Goal: Transaction & Acquisition: Purchase product/service

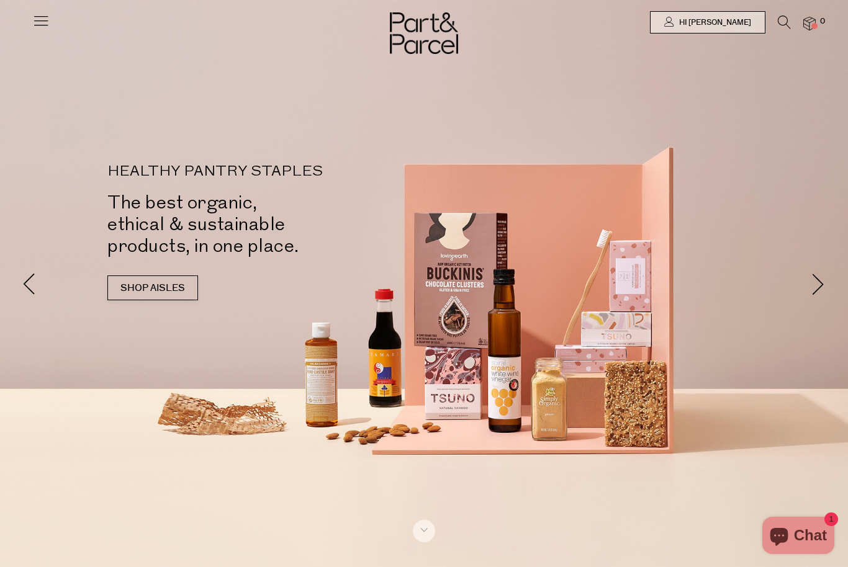
click at [791, 17] on icon at bounding box center [784, 23] width 13 height 14
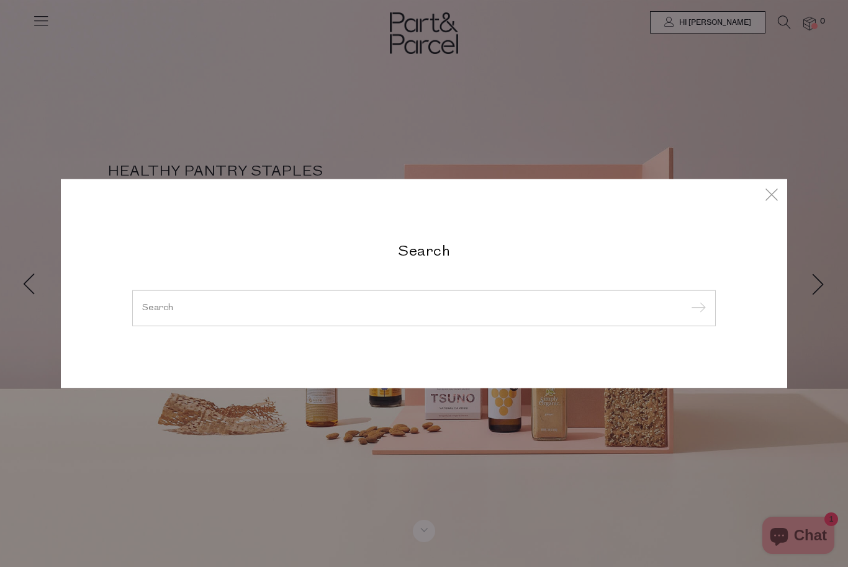
click at [442, 308] on input "search" at bounding box center [424, 308] width 564 height 9
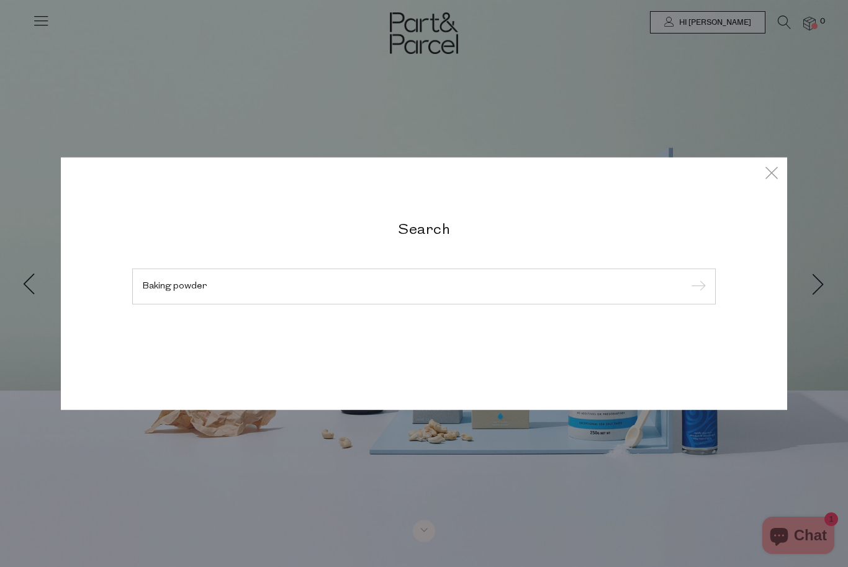
type input "Baking powder"
click at [696, 287] on input "submit" at bounding box center [696, 287] width 19 height 19
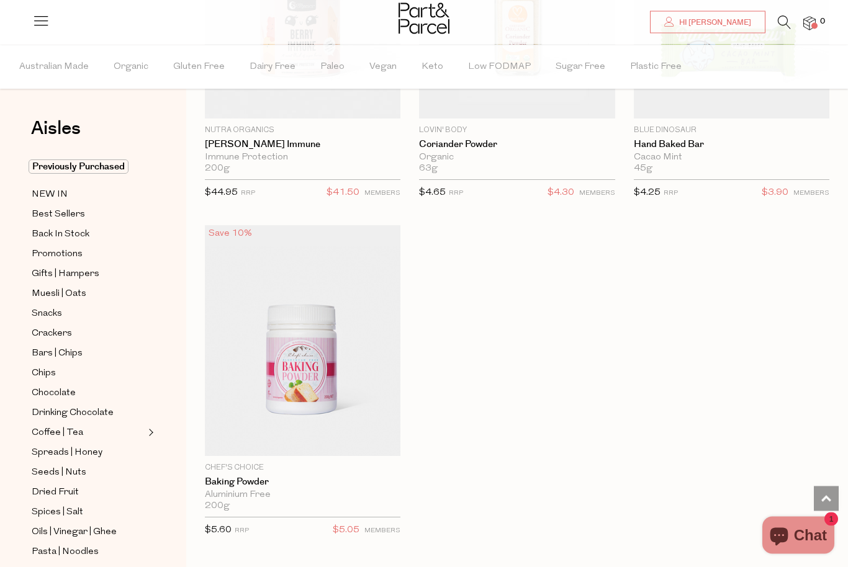
scroll to position [1615, 0]
click at [335, 443] on span "Add To Parcel" at bounding box center [302, 442] width 77 height 13
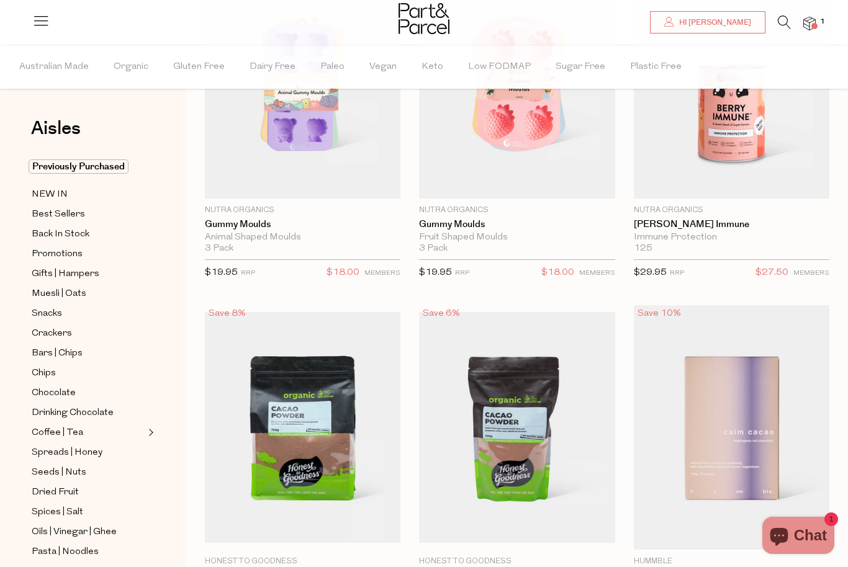
scroll to position [0, 0]
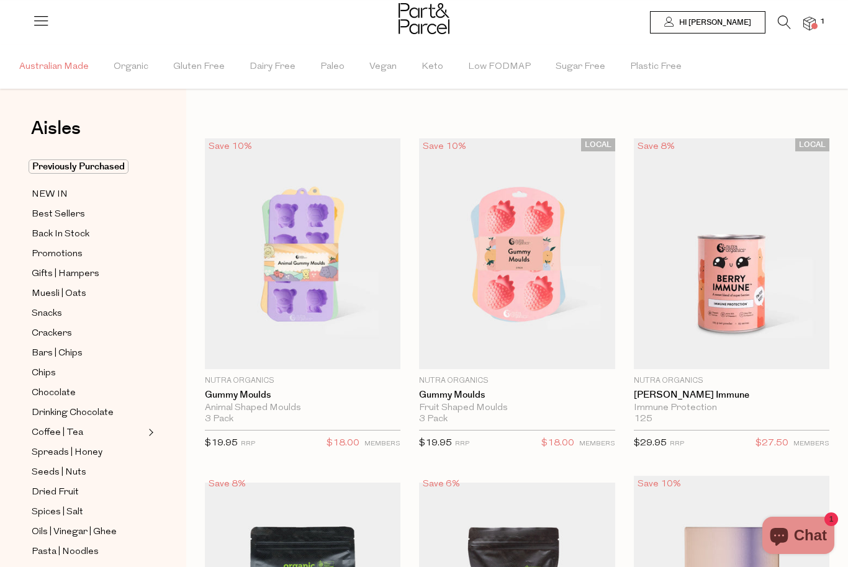
click at [65, 66] on span "Australian Made" at bounding box center [54, 66] width 70 height 43
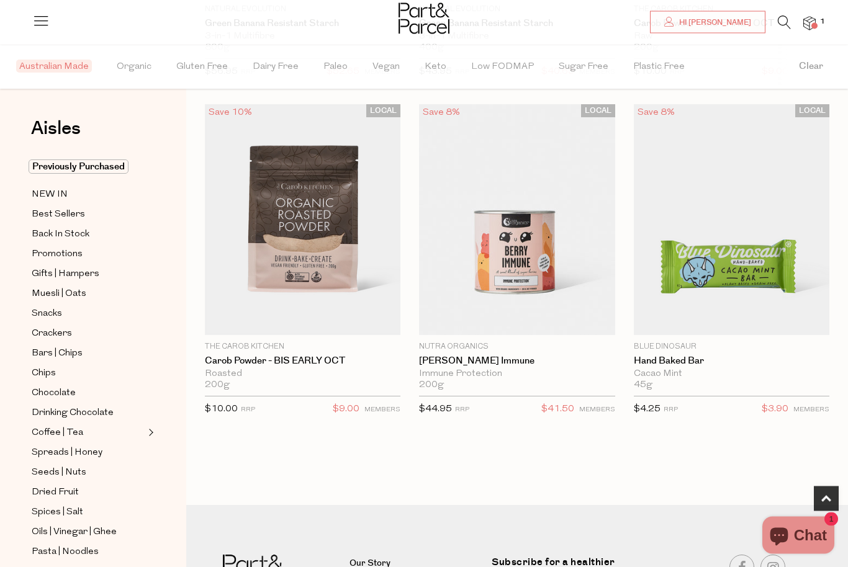
scroll to position [726, 0]
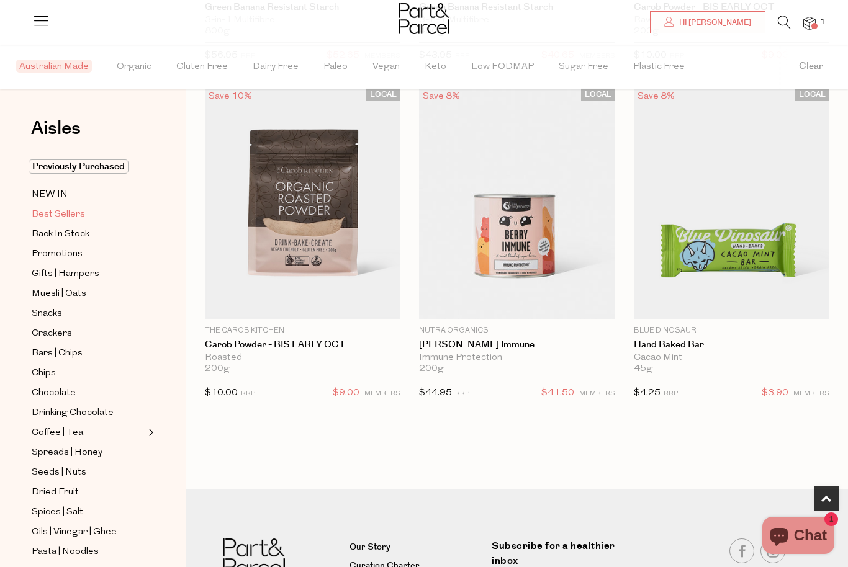
click at [58, 215] on span "Best Sellers" at bounding box center [58, 214] width 53 height 15
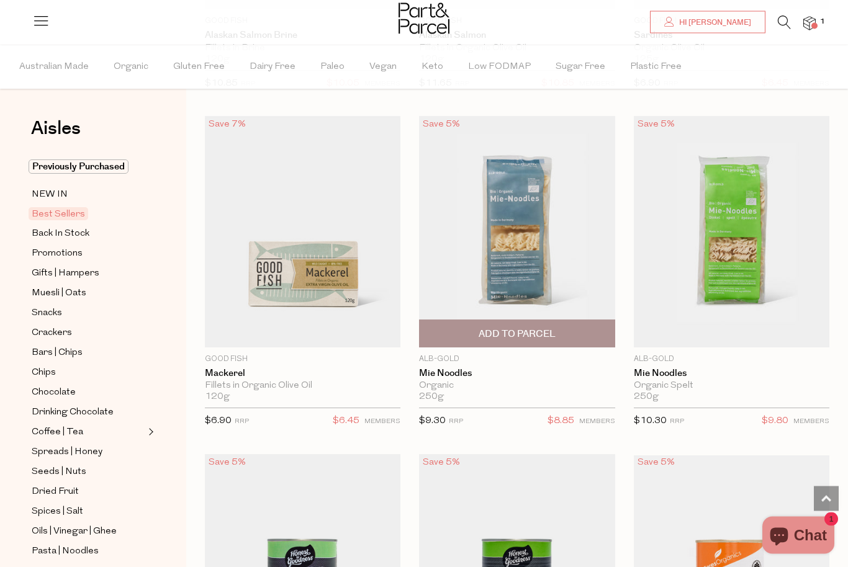
scroll to position [2099, 0]
click at [532, 264] on img at bounding box center [517, 231] width 196 height 231
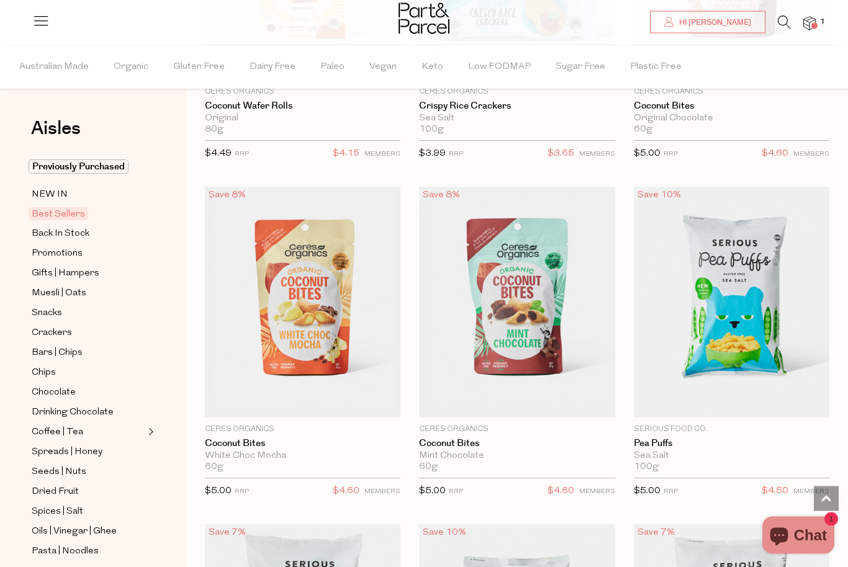
scroll to position [4073, 0]
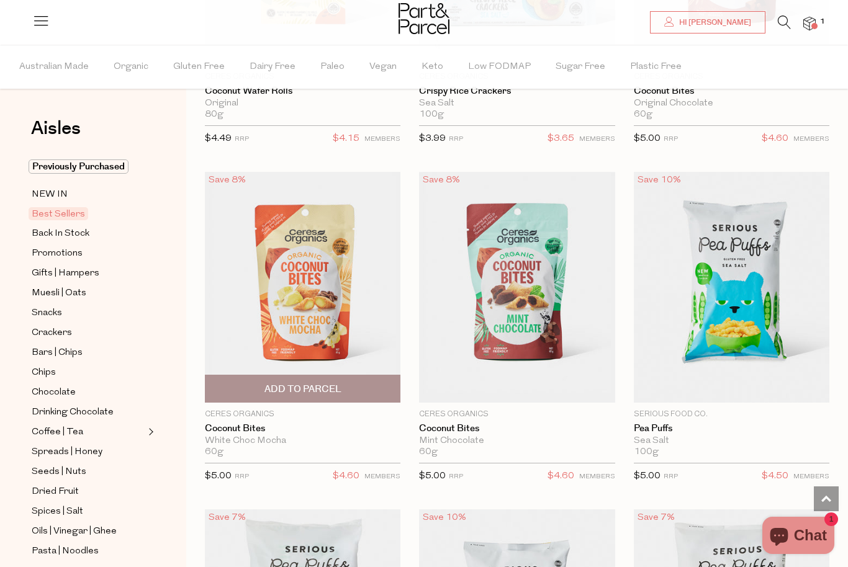
click at [349, 376] on span "Add To Parcel" at bounding box center [303, 389] width 188 height 27
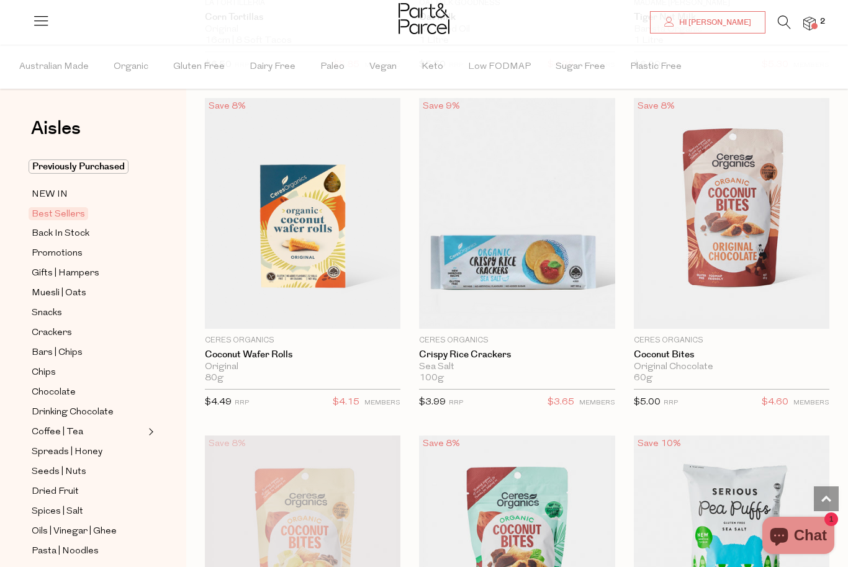
scroll to position [3792, 0]
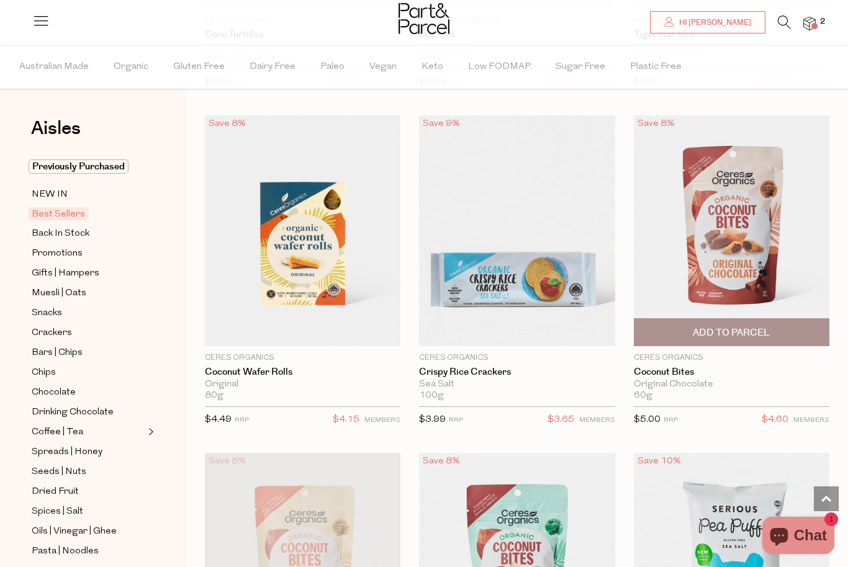
click at [788, 325] on span "Add To Parcel" at bounding box center [731, 332] width 188 height 27
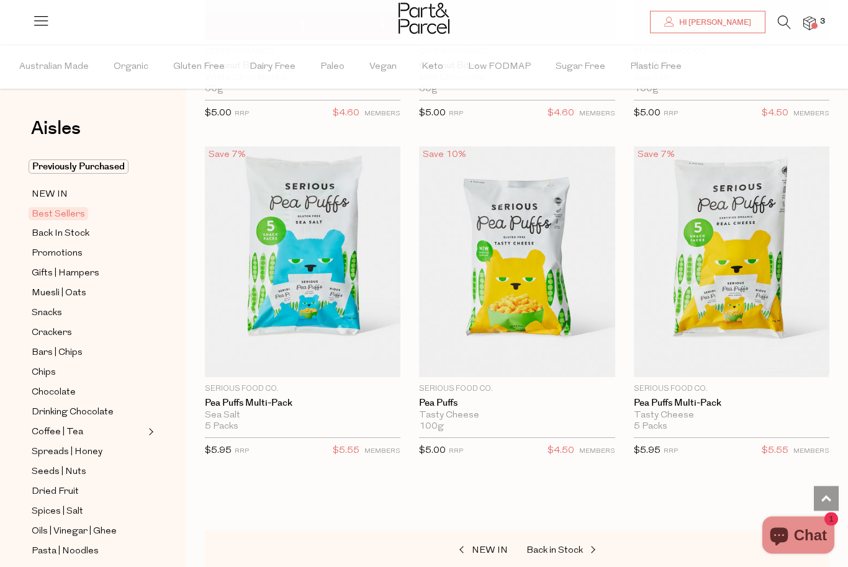
scroll to position [4446, 0]
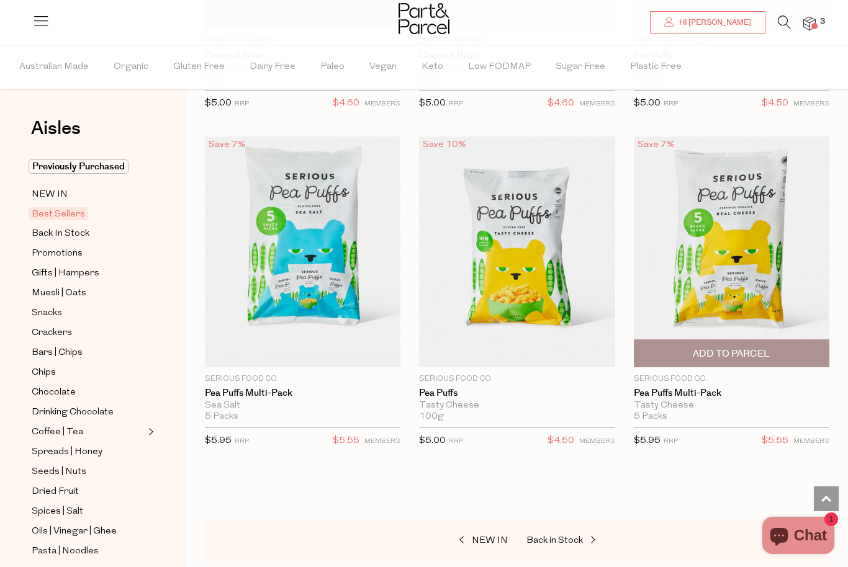
click at [789, 346] on span "Add To Parcel" at bounding box center [731, 353] width 188 height 27
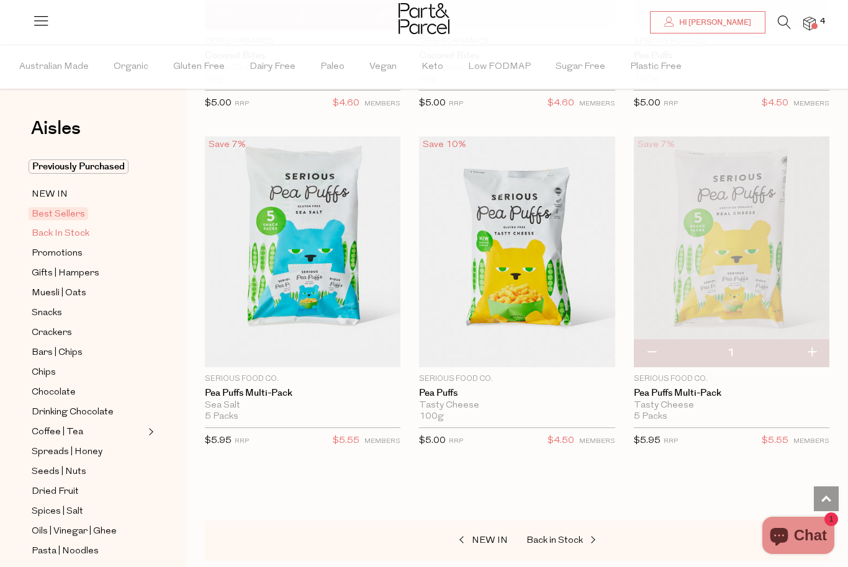
click at [71, 234] on span "Back In Stock" at bounding box center [61, 234] width 58 height 15
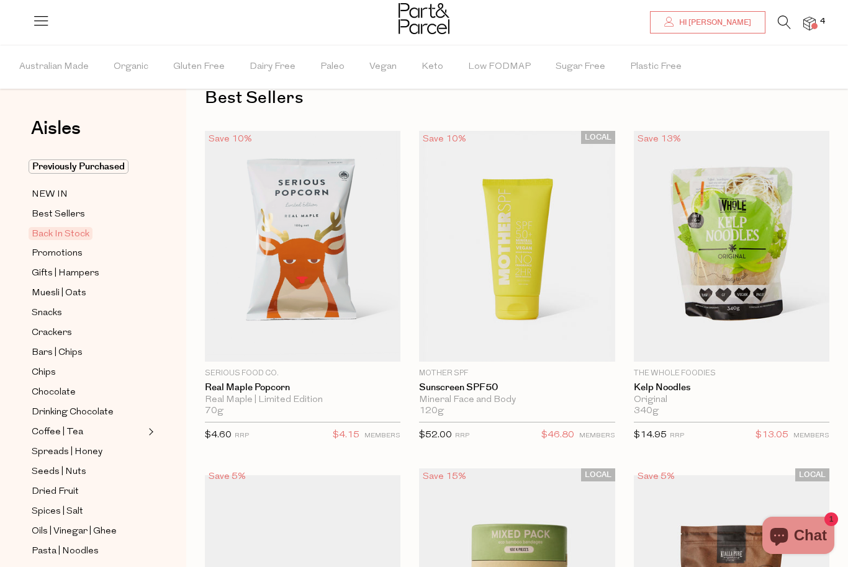
scroll to position [32, 0]
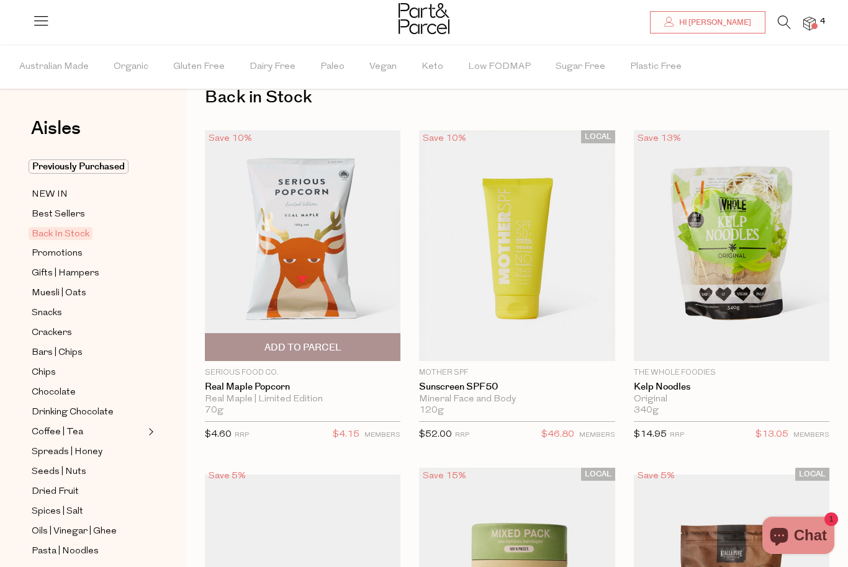
click at [367, 348] on span "Add To Parcel" at bounding box center [303, 347] width 188 height 27
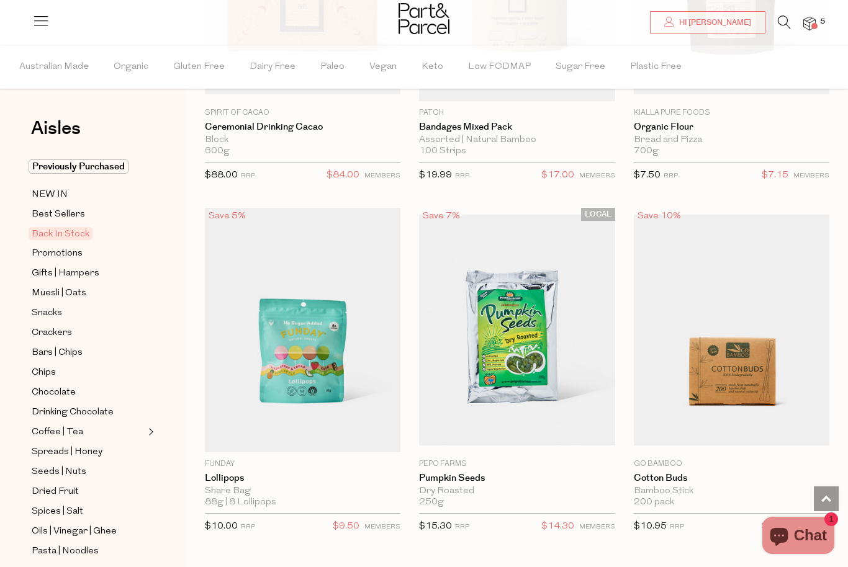
scroll to position [770, 0]
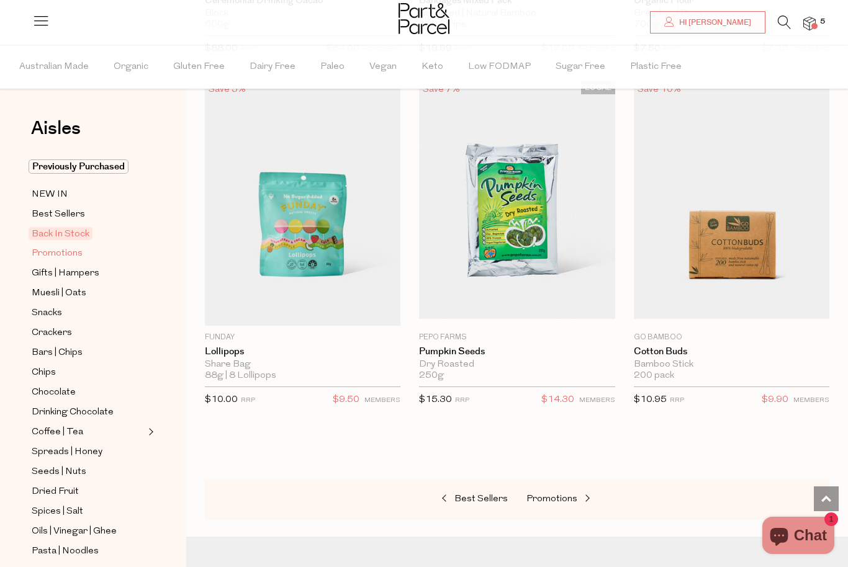
click at [64, 258] on span "Promotions" at bounding box center [57, 253] width 51 height 15
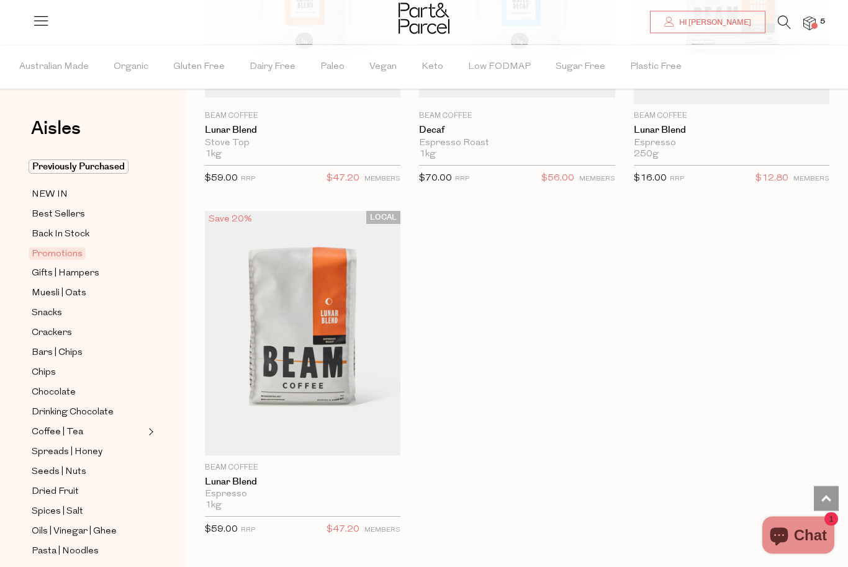
scroll to position [1993, 0]
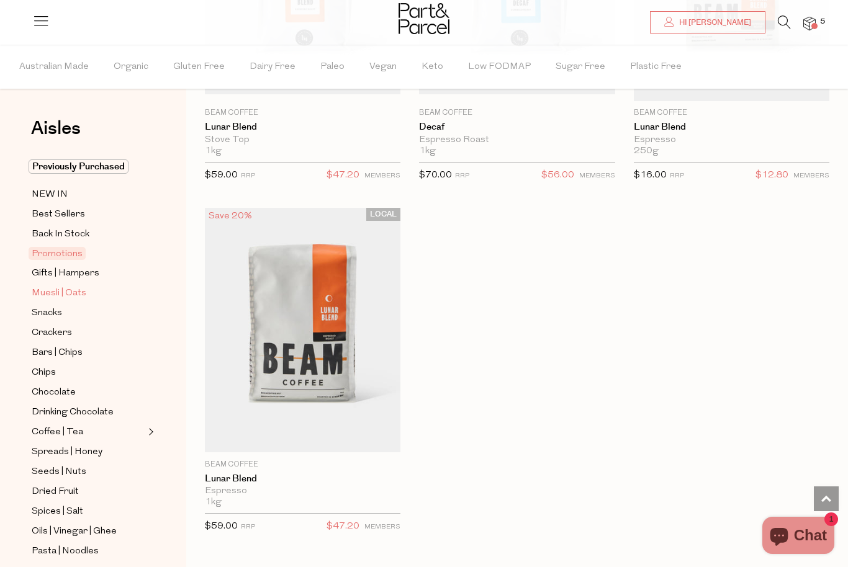
click at [71, 295] on span "Muesli | Oats" at bounding box center [59, 293] width 55 height 15
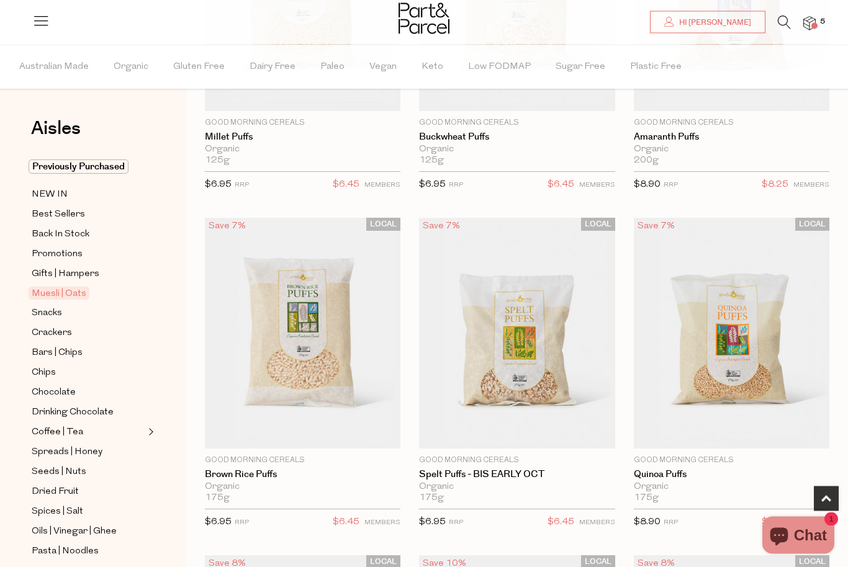
scroll to position [282, 0]
click at [367, 437] on span "Add To Parcel" at bounding box center [303, 434] width 188 height 27
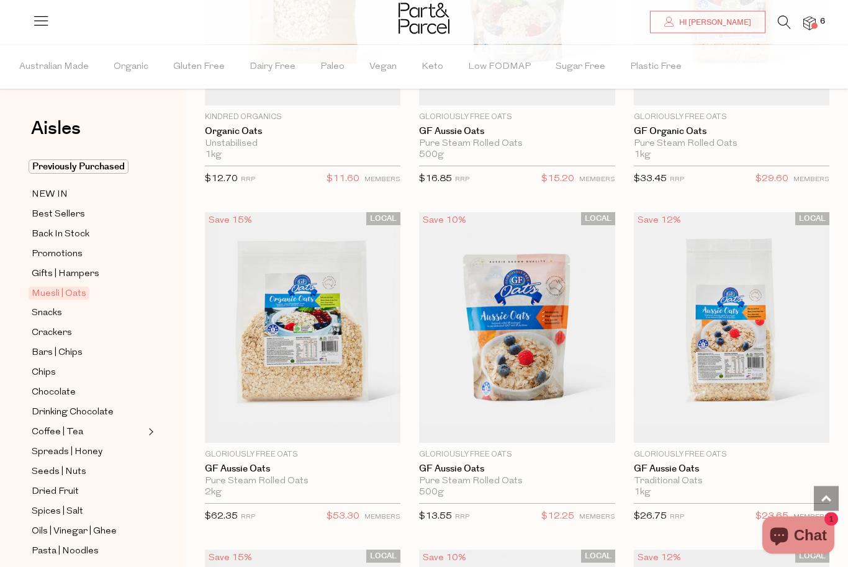
scroll to position [4715, 0]
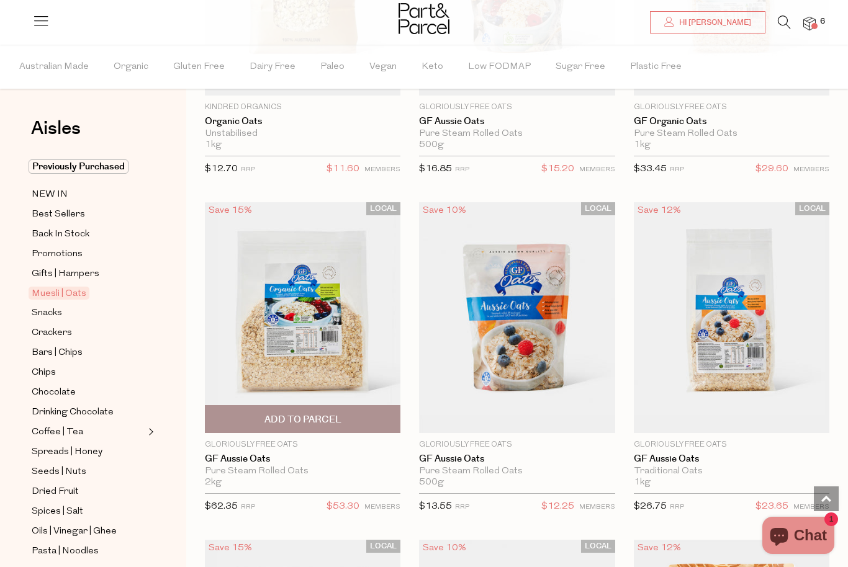
click at [332, 327] on img at bounding box center [303, 317] width 196 height 231
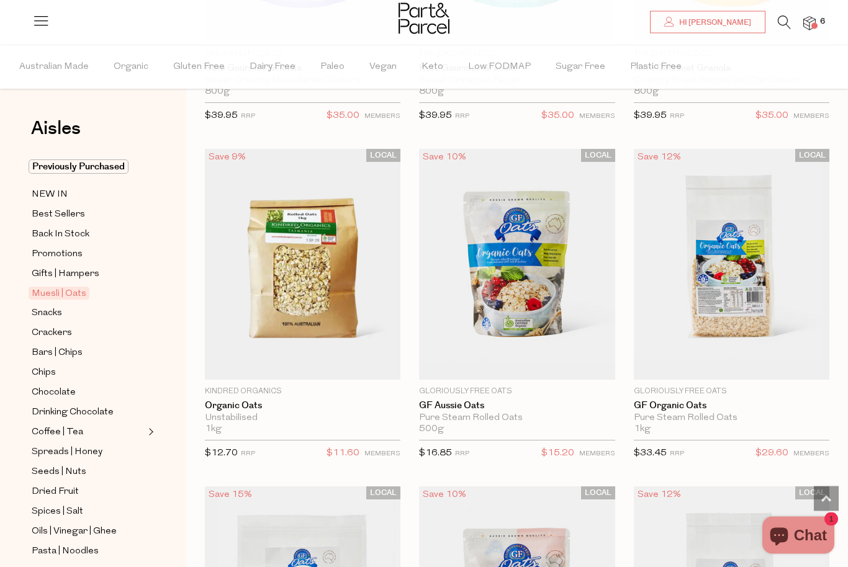
scroll to position [4427, 0]
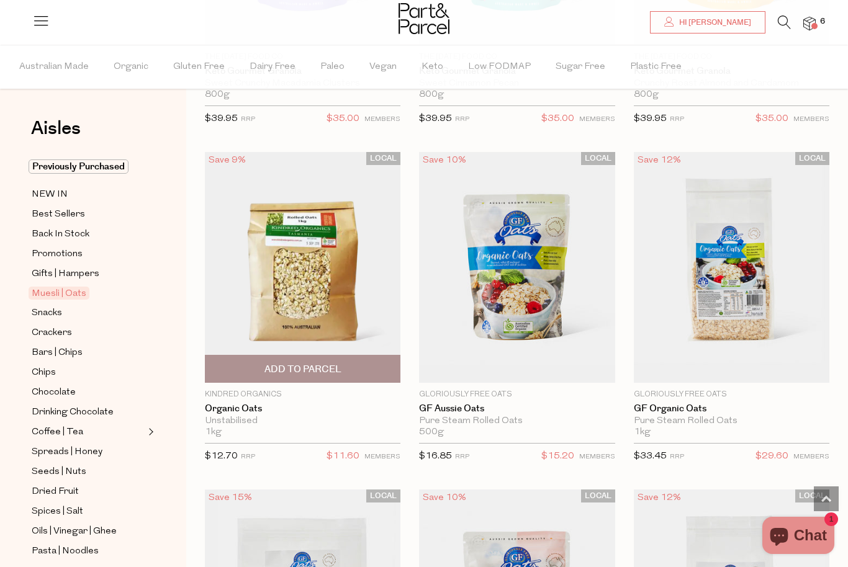
click at [320, 313] on img at bounding box center [303, 267] width 196 height 231
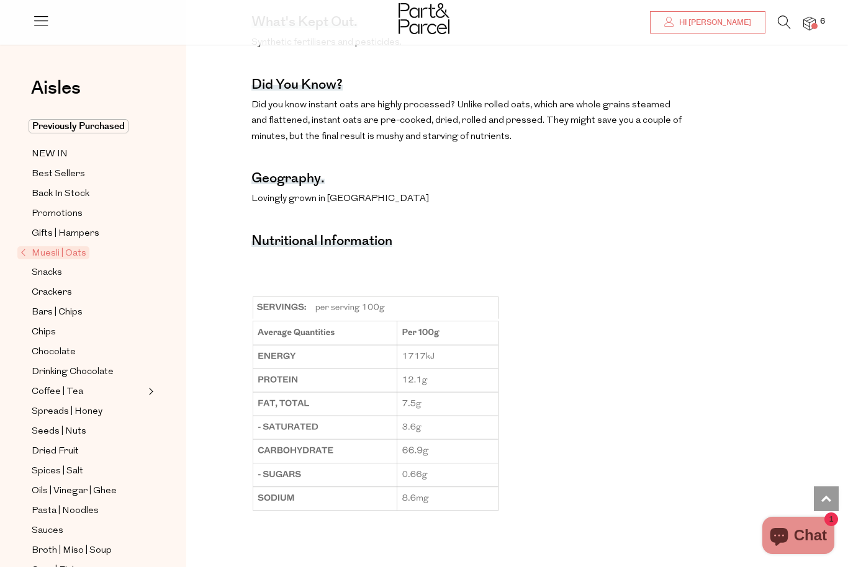
scroll to position [659, 0]
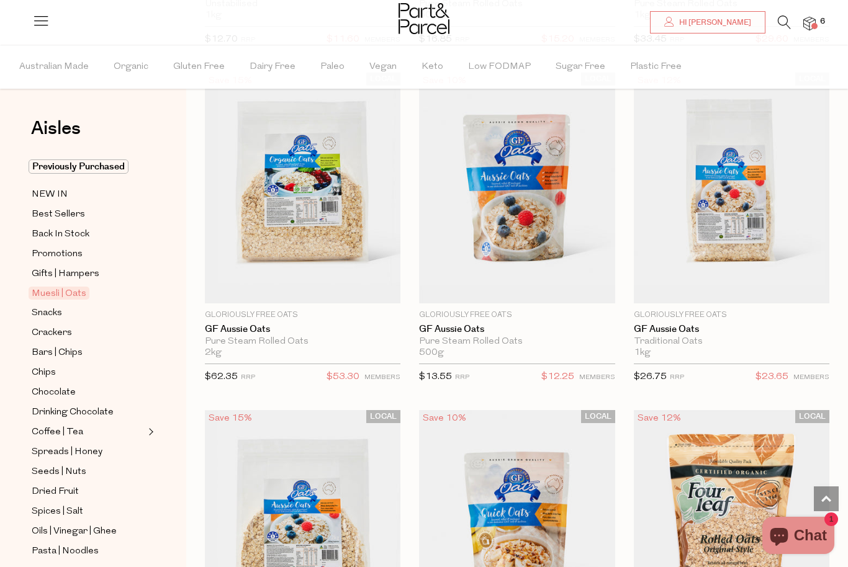
scroll to position [4854, 0]
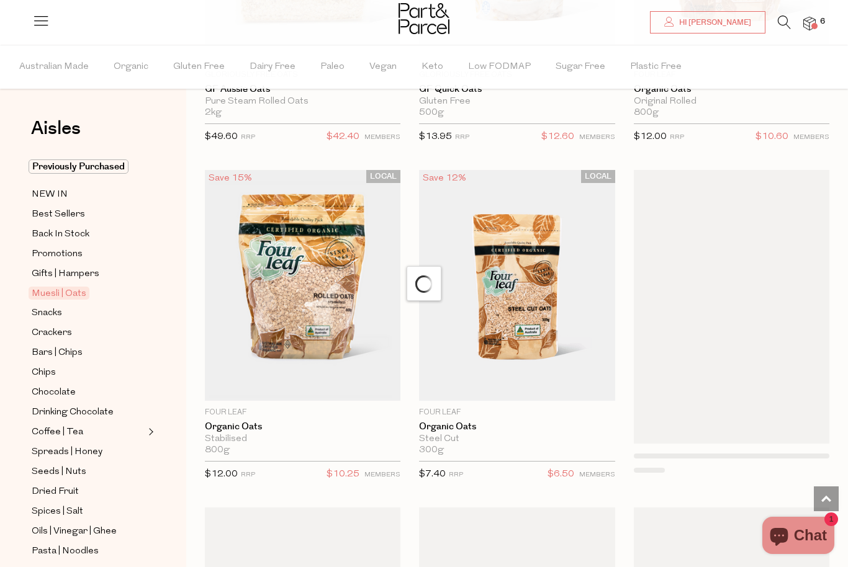
scroll to position [5428, 0]
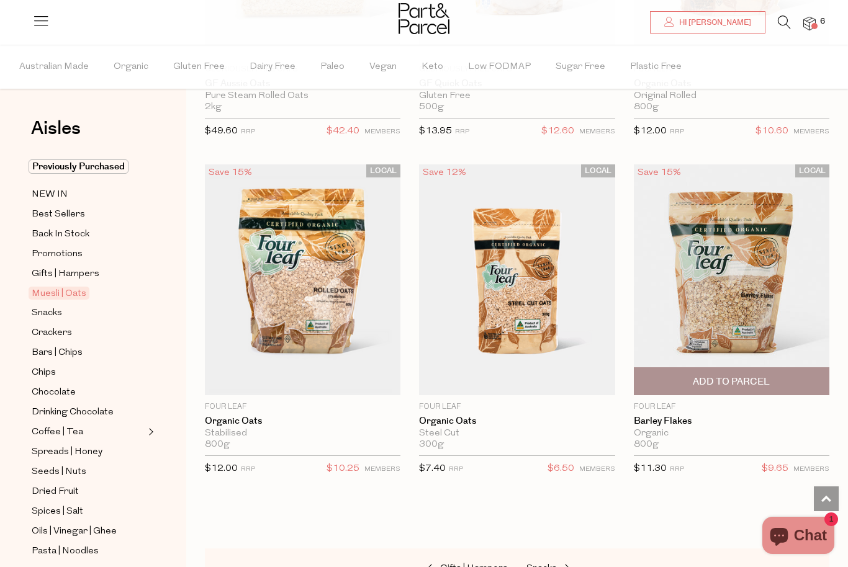
click at [764, 304] on img at bounding box center [732, 279] width 196 height 231
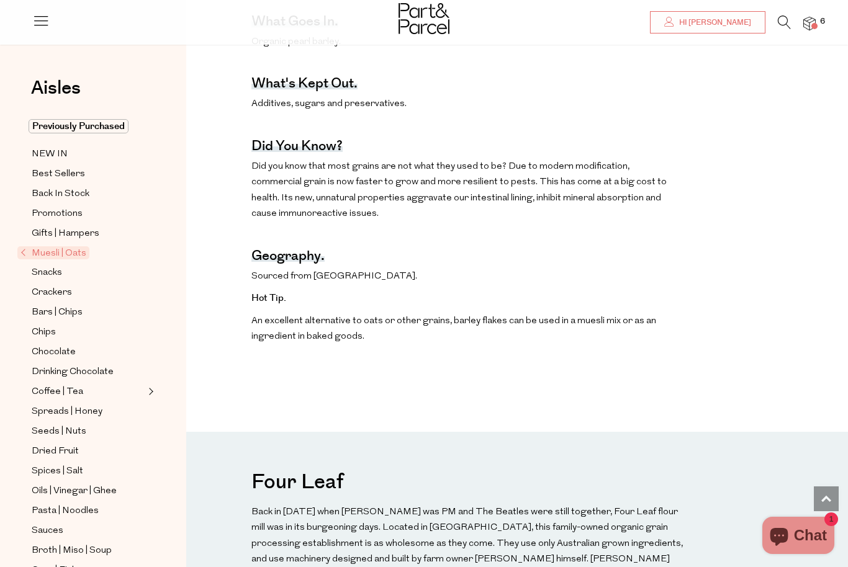
scroll to position [625, 0]
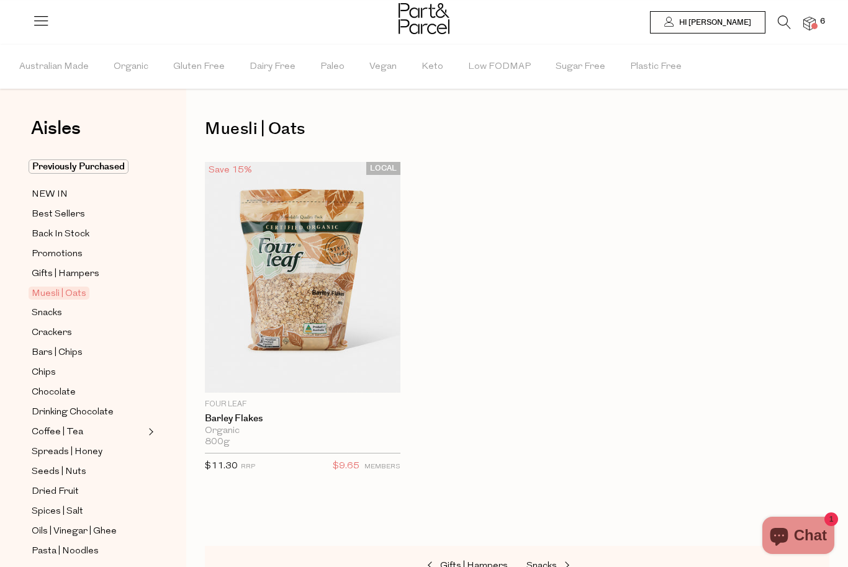
scroll to position [248, 0]
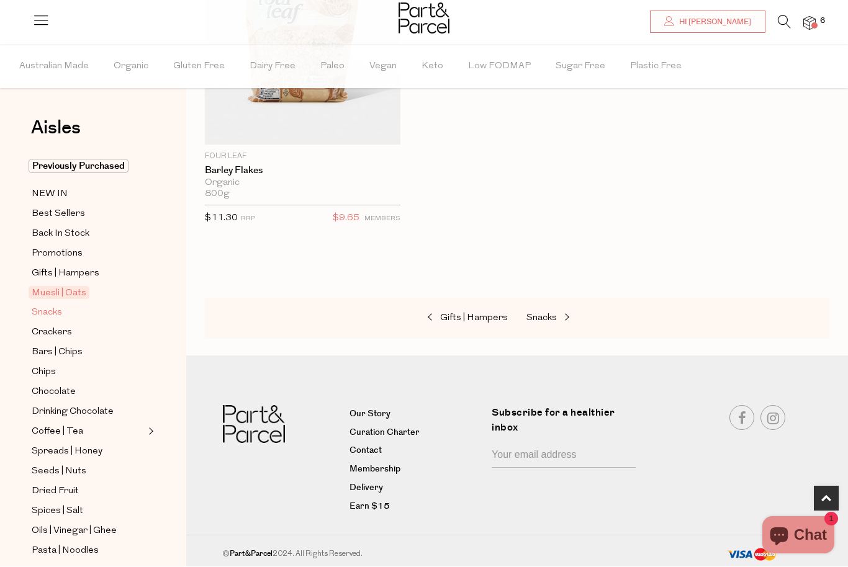
click at [45, 306] on span "Snacks" at bounding box center [47, 313] width 30 height 15
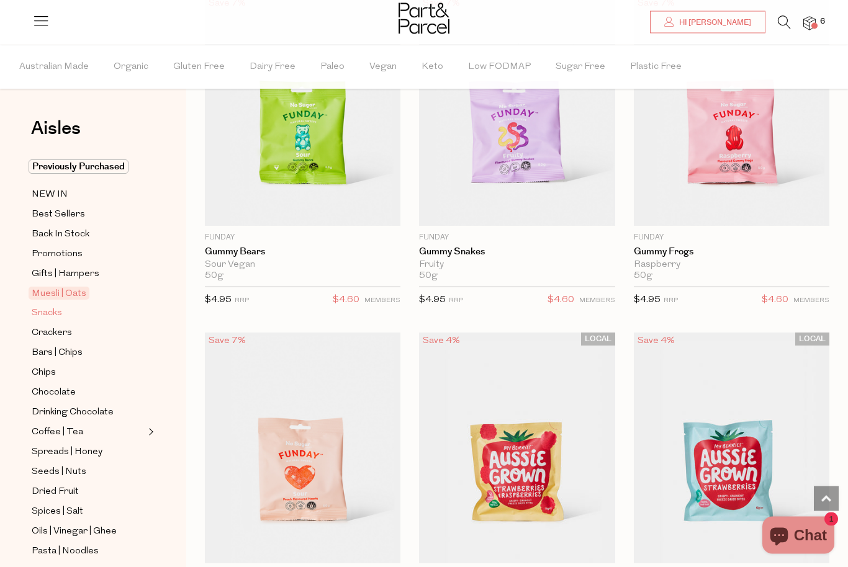
scroll to position [2207, 0]
